Goal: Find specific page/section: Find specific page/section

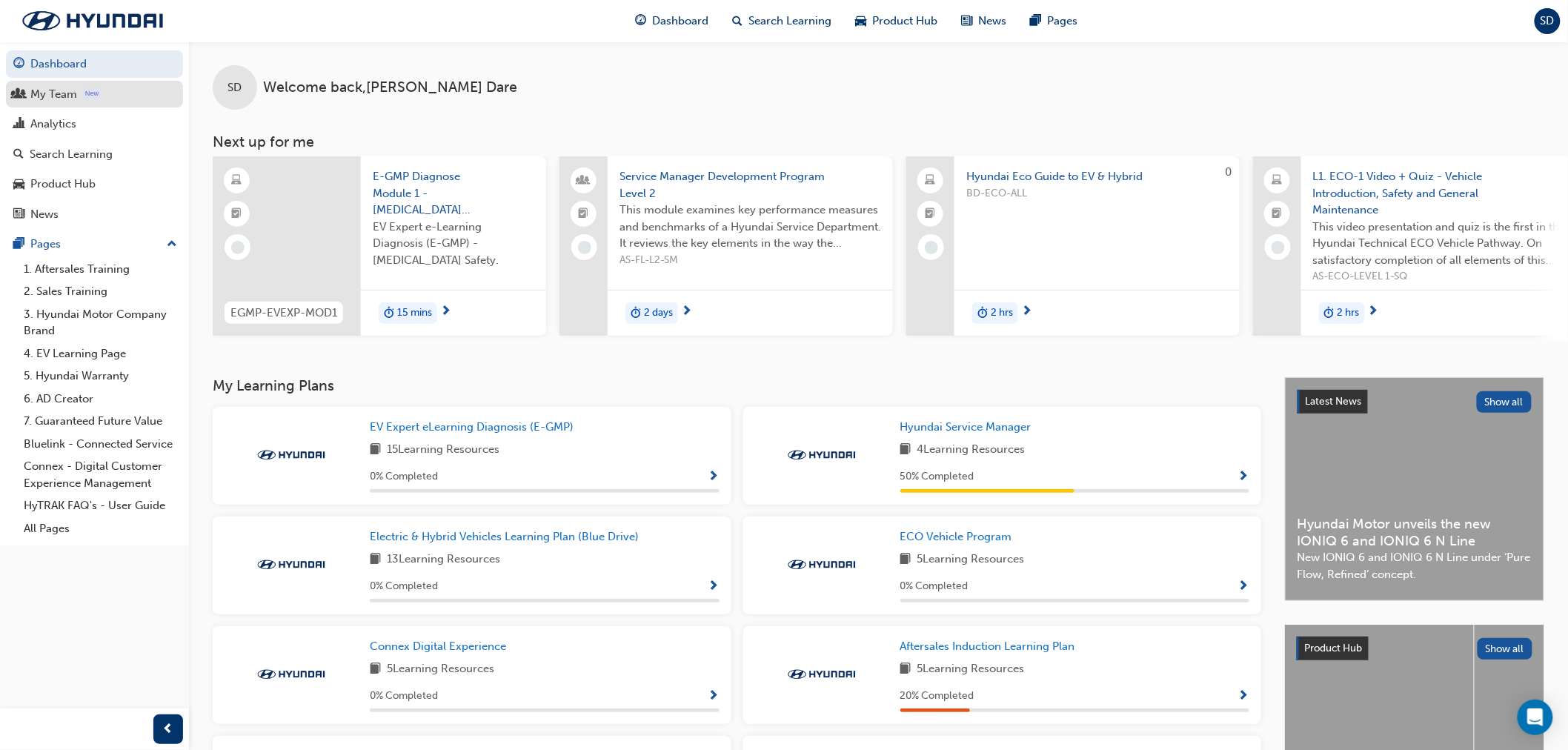
click at [125, 89] on div "My Team" at bounding box center [94, 94] width 162 height 18
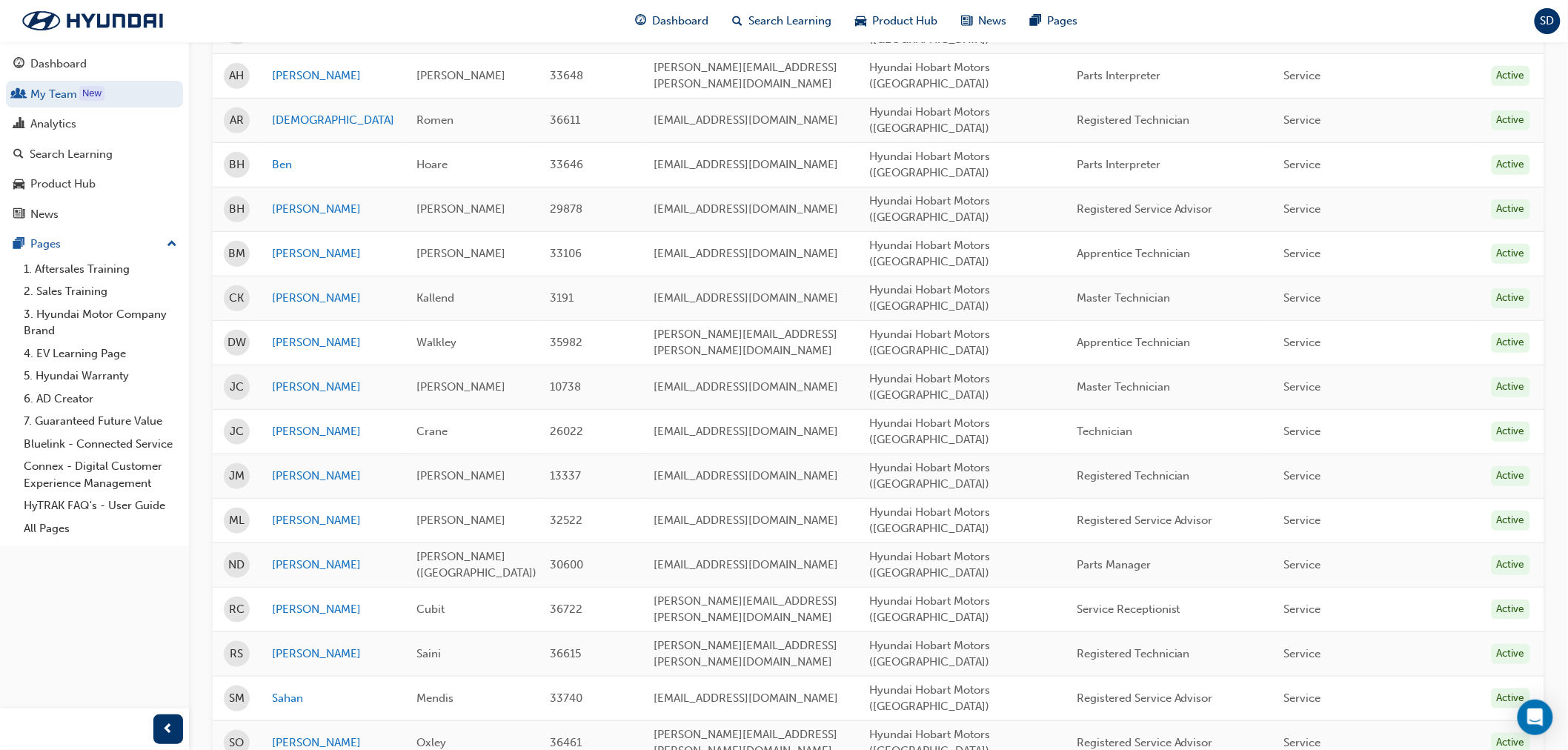
scroll to position [247, 0]
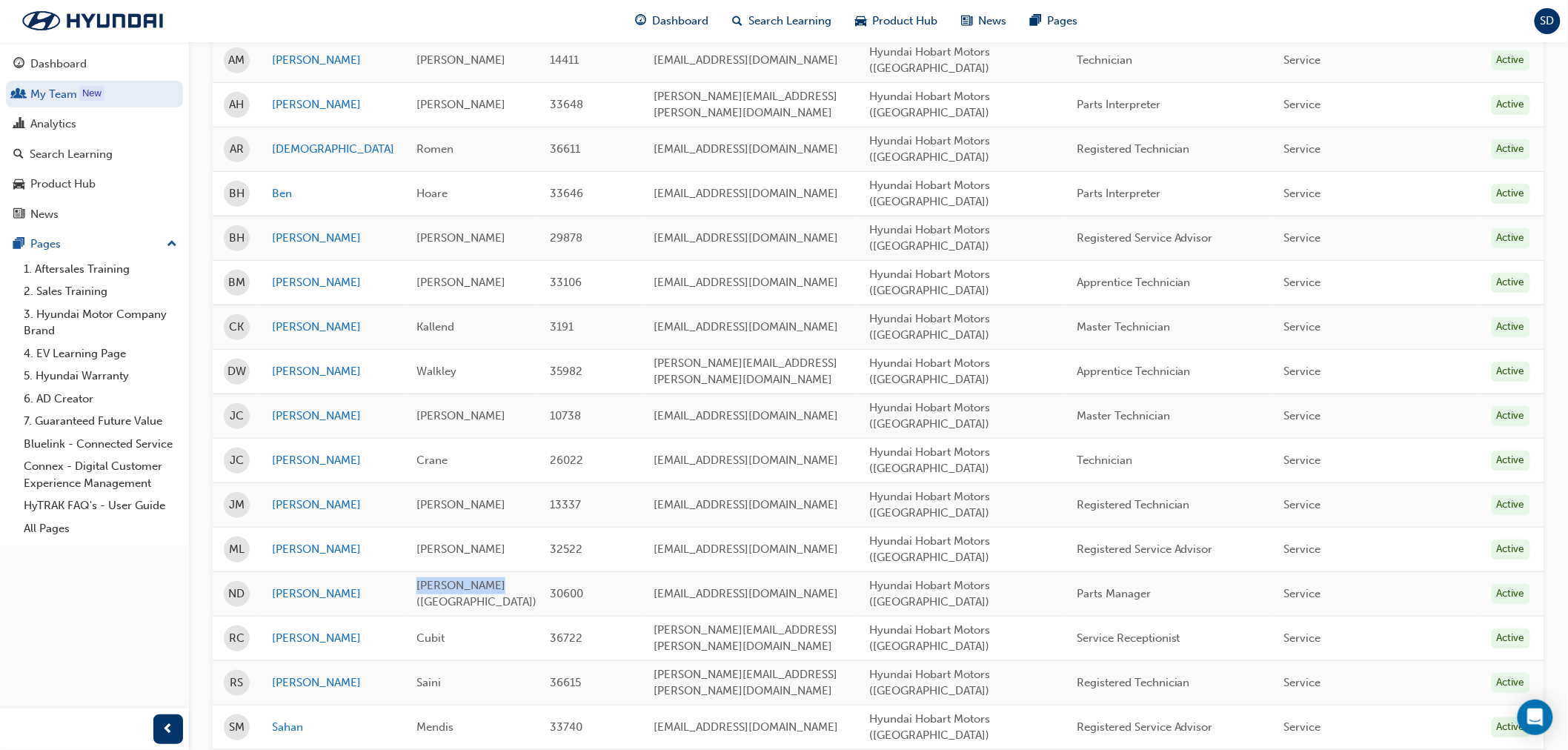
drag, startPoint x: 460, startPoint y: 504, endPoint x: 385, endPoint y: 504, distance: 75.0
click at [417, 577] on div "[PERSON_NAME] ([GEOGRAPHIC_DATA])" at bounding box center [472, 594] width 111 height 33
click at [417, 579] on span "[PERSON_NAME] ([GEOGRAPHIC_DATA])" at bounding box center [476, 594] width 120 height 31
drag, startPoint x: 464, startPoint y: 504, endPoint x: 384, endPoint y: 505, distance: 80.0
click at [417, 577] on div "[PERSON_NAME] ([GEOGRAPHIC_DATA])" at bounding box center [472, 594] width 111 height 33
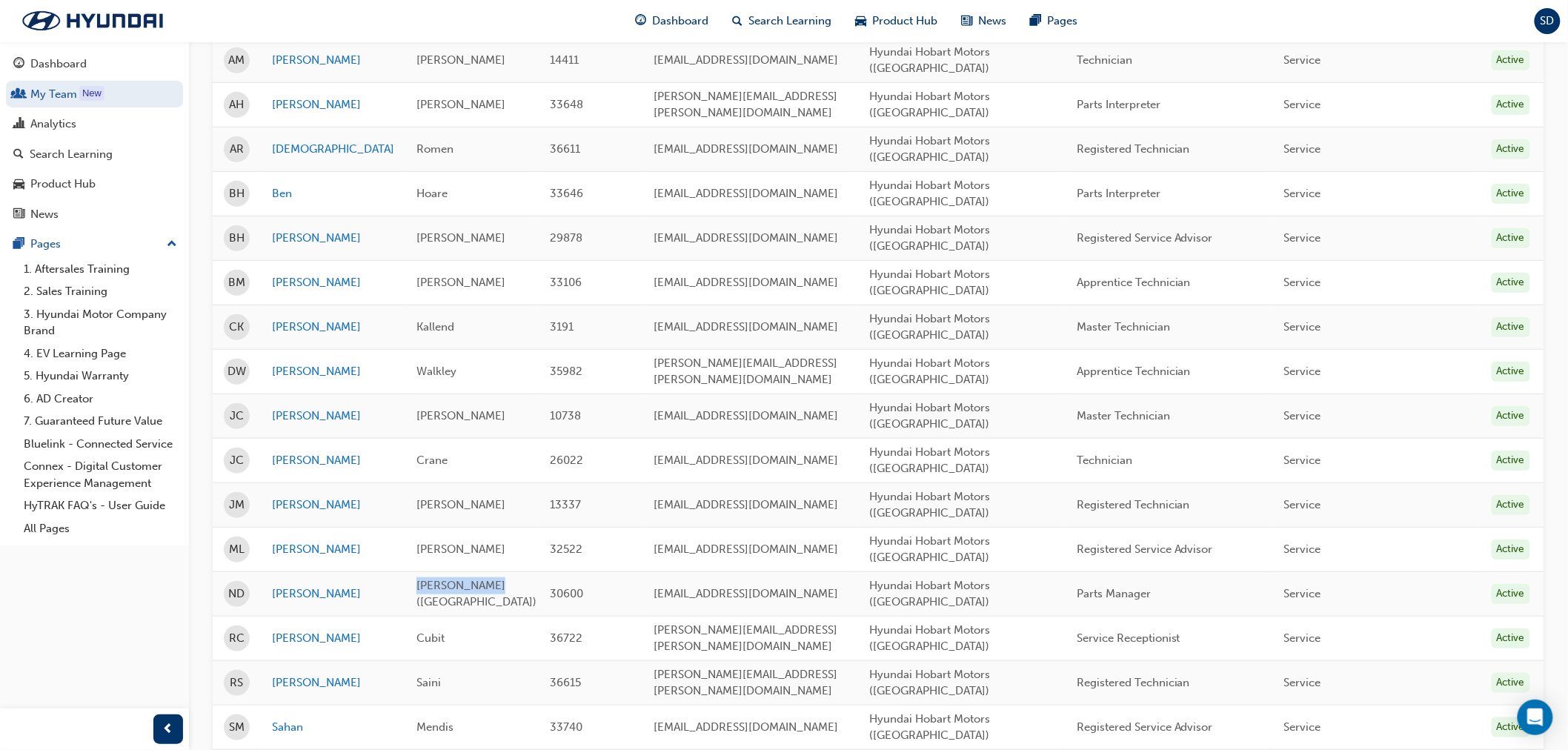
click at [417, 579] on span "[PERSON_NAME] ([GEOGRAPHIC_DATA])" at bounding box center [476, 594] width 120 height 31
drag, startPoint x: 386, startPoint y: 501, endPoint x: 464, endPoint y: 512, distance: 78.8
click at [463, 571] on td "[PERSON_NAME] ([GEOGRAPHIC_DATA])" at bounding box center [471, 594] width 133 height 45
click at [464, 571] on td "[PERSON_NAME] ([GEOGRAPHIC_DATA])" at bounding box center [471, 594] width 133 height 45
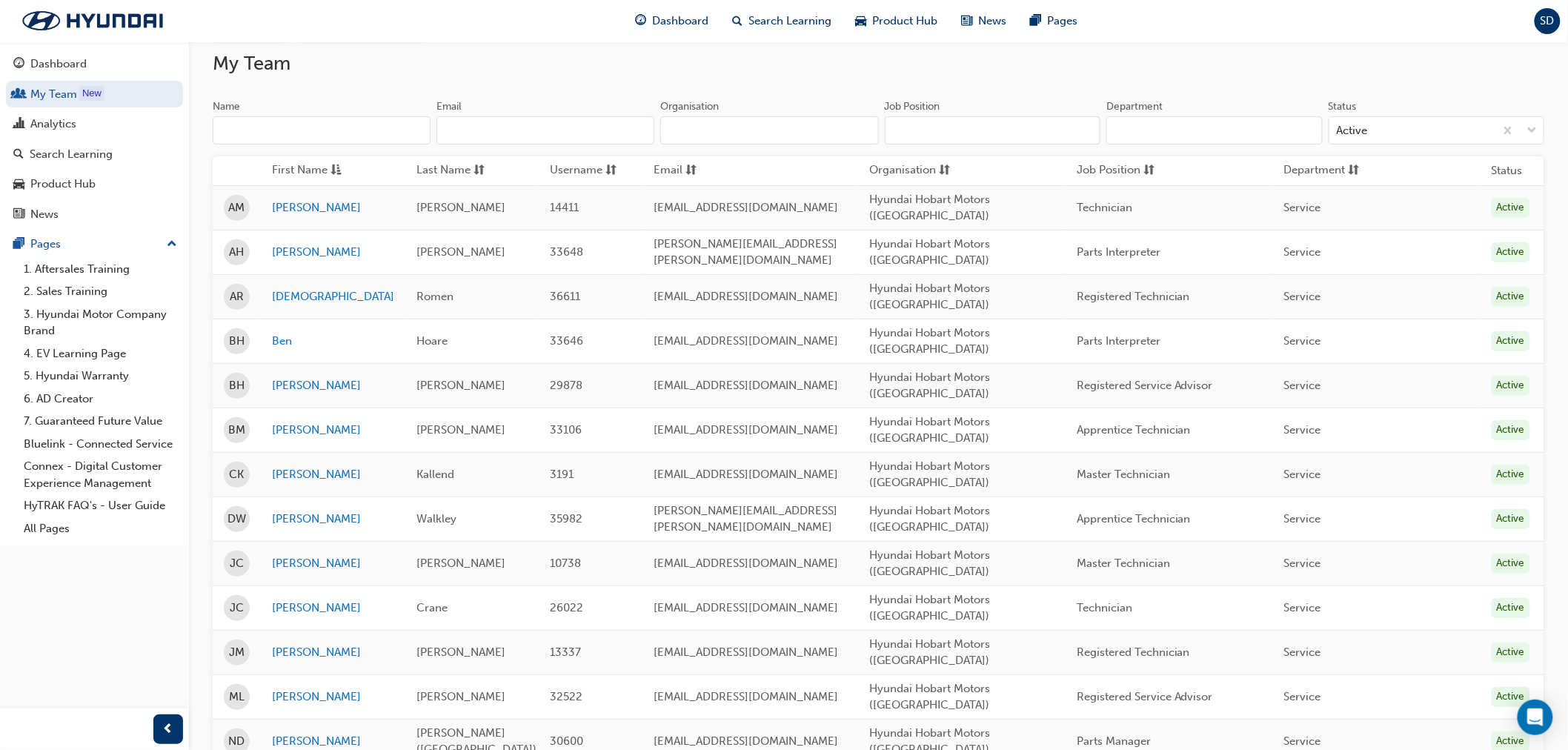
scroll to position [83, 0]
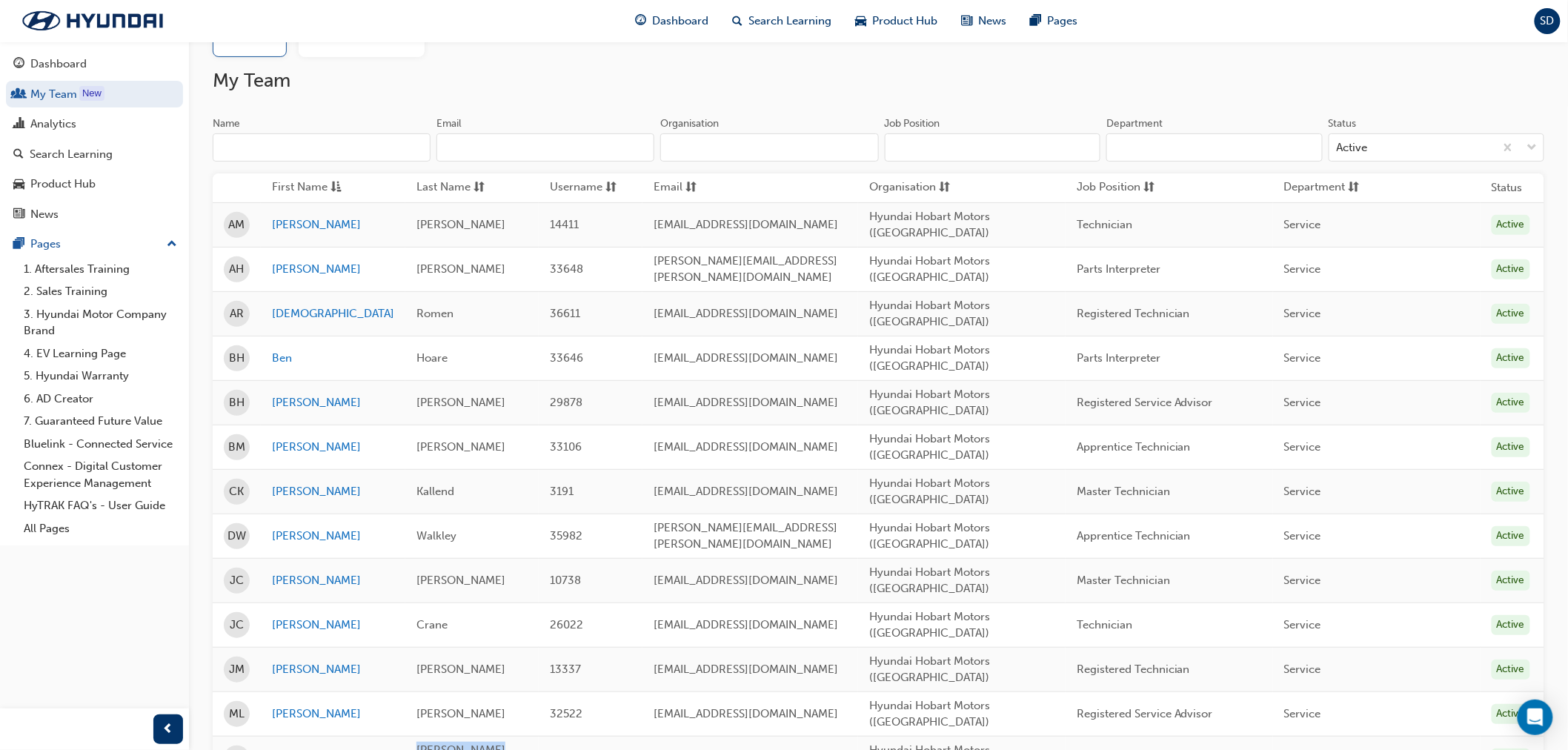
drag, startPoint x: 456, startPoint y: 664, endPoint x: 375, endPoint y: 662, distance: 81.0
click at [405, 736] on td "[PERSON_NAME] ([GEOGRAPHIC_DATA])" at bounding box center [471, 758] width 133 height 45
click at [417, 743] on span "[PERSON_NAME] ([GEOGRAPHIC_DATA])" at bounding box center [476, 758] width 120 height 31
click at [450, 743] on span "[PERSON_NAME] ([GEOGRAPHIC_DATA])" at bounding box center [476, 758] width 120 height 31
drag, startPoint x: 438, startPoint y: 668, endPoint x: 375, endPoint y: 668, distance: 63.0
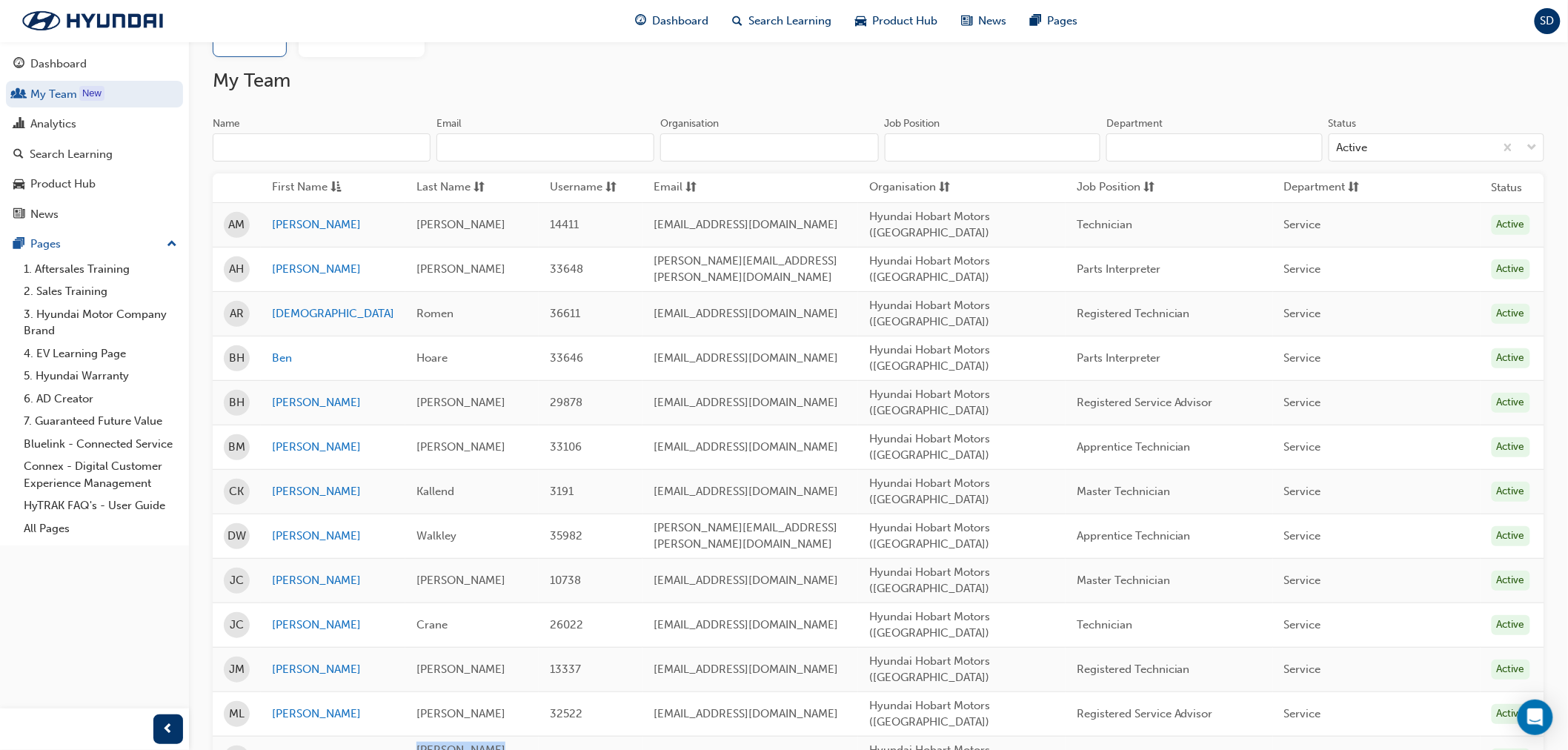
click at [405, 736] on td "[PERSON_NAME] ([GEOGRAPHIC_DATA])" at bounding box center [471, 758] width 133 height 45
click at [417, 743] on span "[PERSON_NAME] ([GEOGRAPHIC_DATA])" at bounding box center [476, 758] width 120 height 31
click at [461, 742] on div "[PERSON_NAME] ([GEOGRAPHIC_DATA])" at bounding box center [472, 758] width 111 height 33
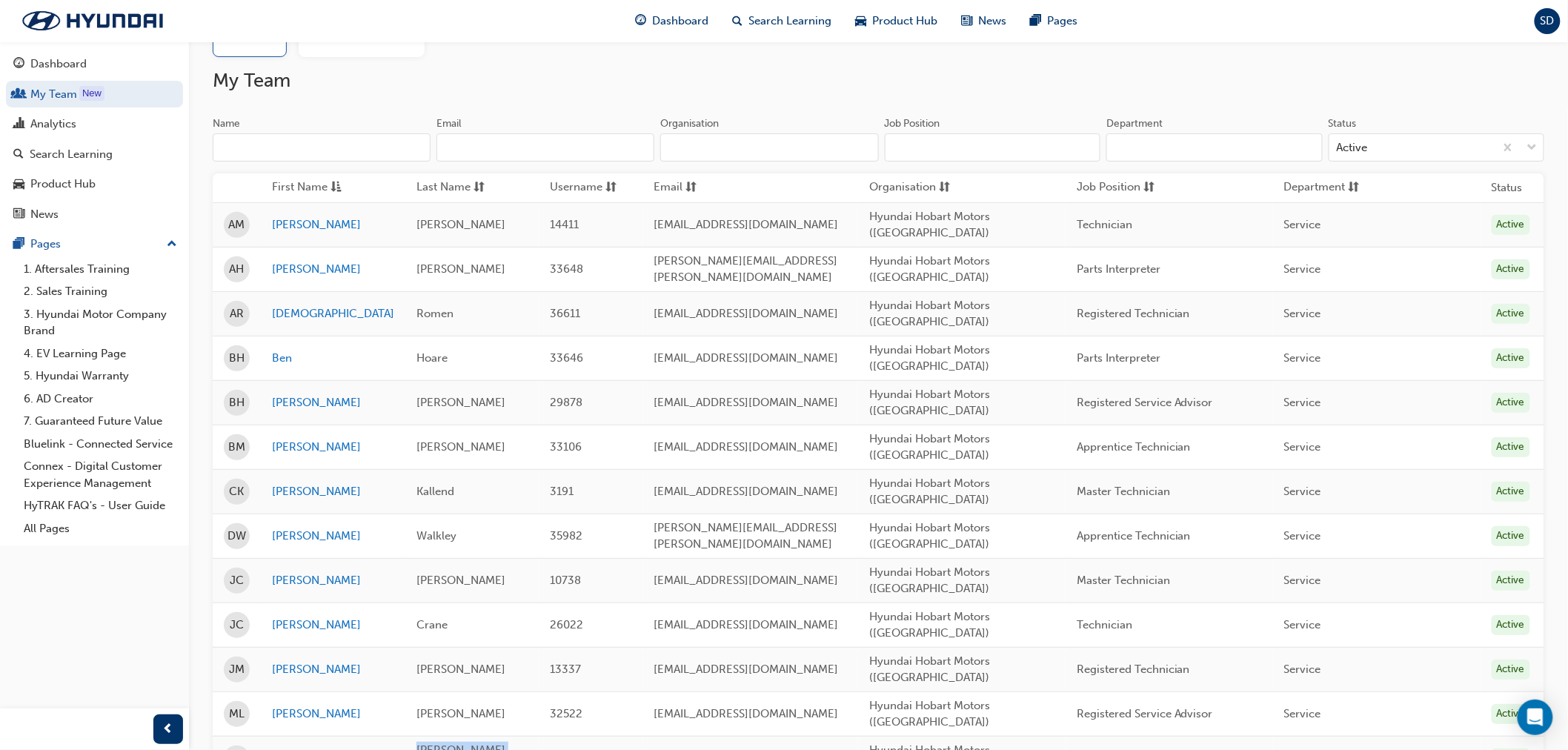
click at [467, 742] on div "[PERSON_NAME] ([GEOGRAPHIC_DATA])" at bounding box center [472, 758] width 111 height 33
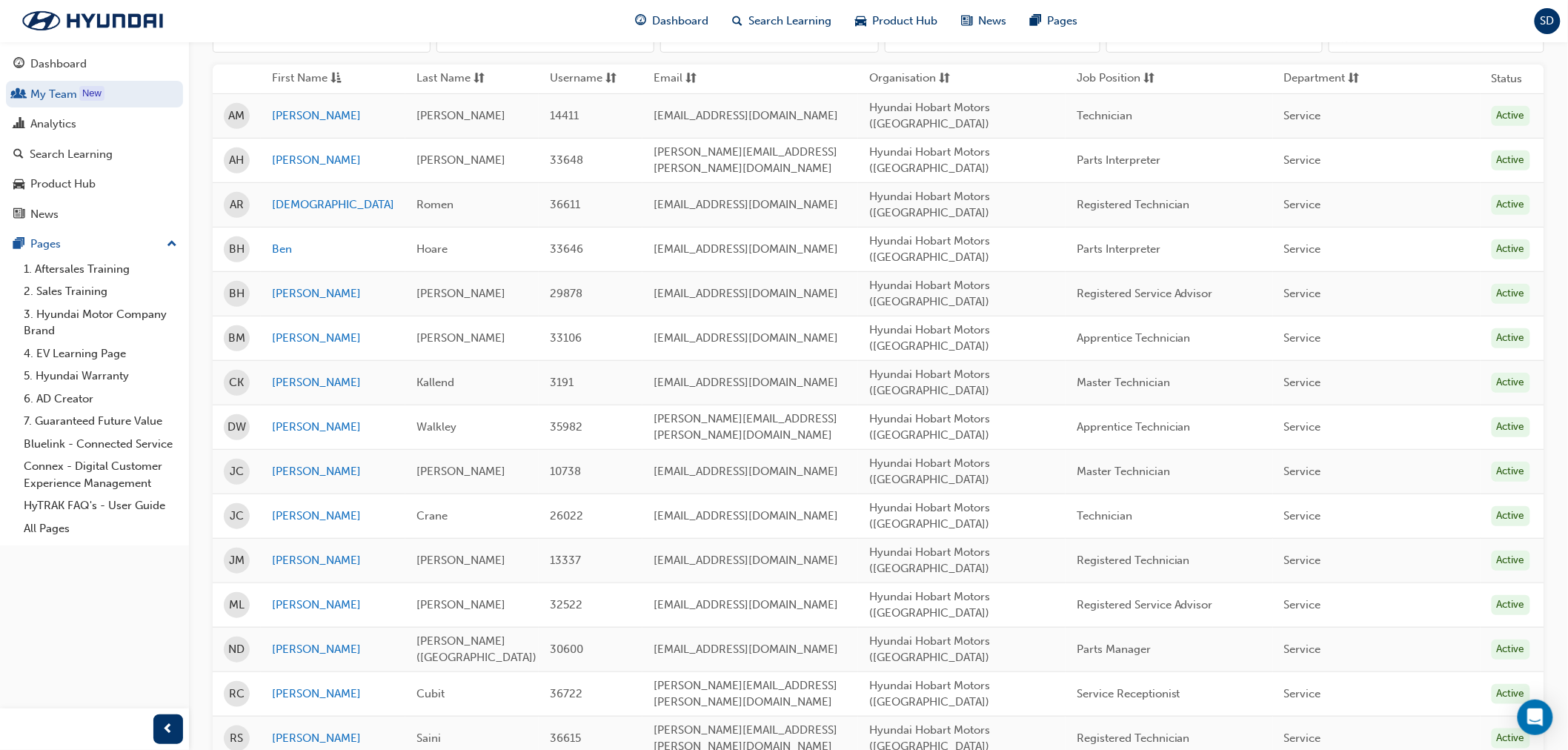
scroll to position [109, 0]
